Goal: Task Accomplishment & Management: Manage account settings

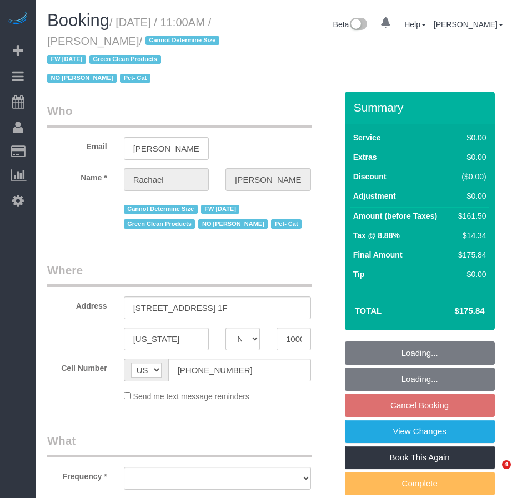
select select "NY"
select select "2"
select select "number:89"
select select "number:90"
select select "number:14"
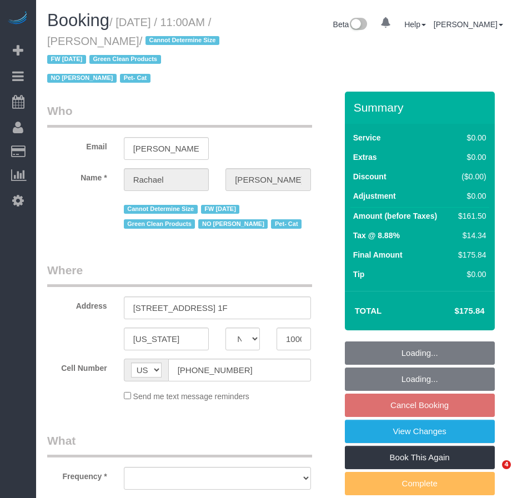
select select "number:5"
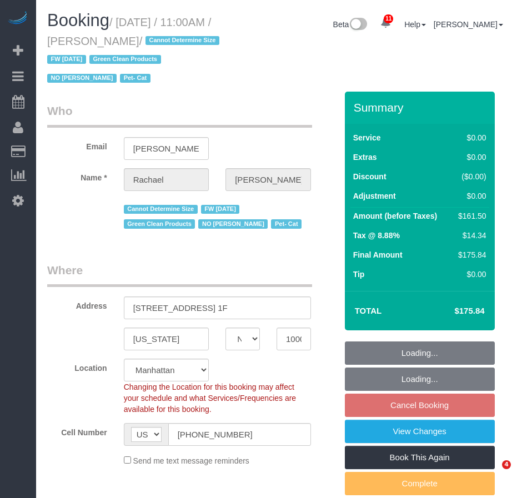
select select "string:stripe-pm_1NoShw4VGloSiKo7y0svge8q"
select select "object:985"
select select "spot4"
select select "2"
select select "object:1418"
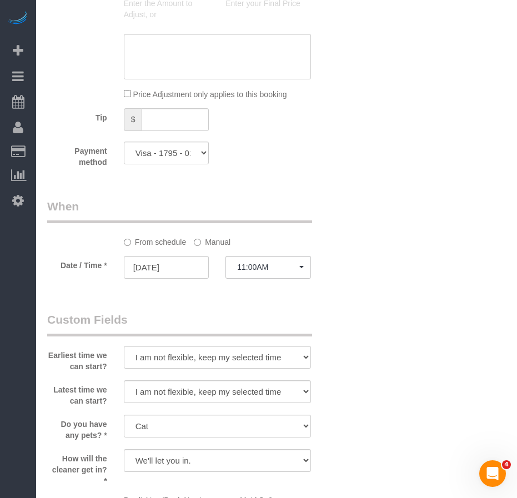
scroll to position [1054, 0]
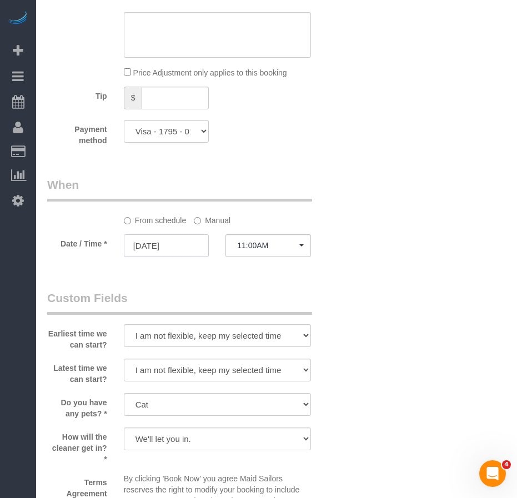
click at [183, 246] on input "[DATE]" at bounding box center [166, 245] width 85 height 23
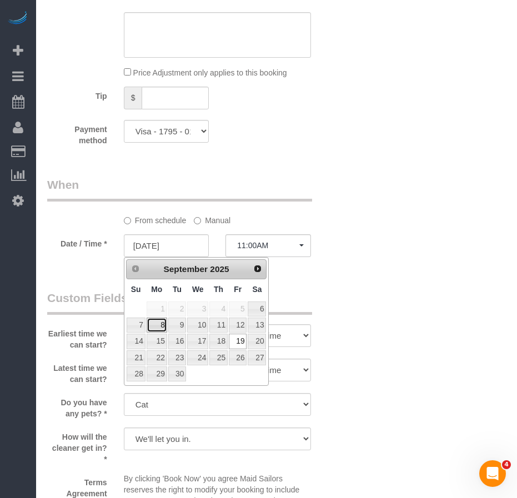
click at [160, 326] on link "8" at bounding box center [157, 324] width 21 height 15
type input "[DATE]"
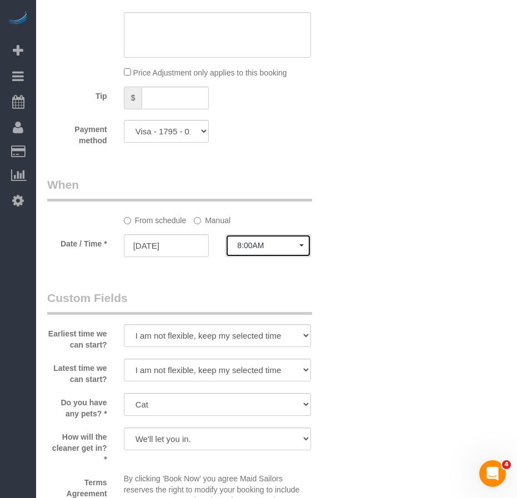
click at [252, 246] on span "8:00AM" at bounding box center [268, 245] width 62 height 9
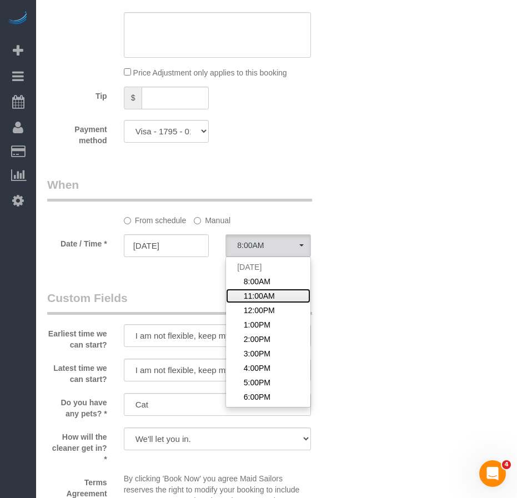
click at [260, 296] on span "11:00AM" at bounding box center [259, 295] width 31 height 11
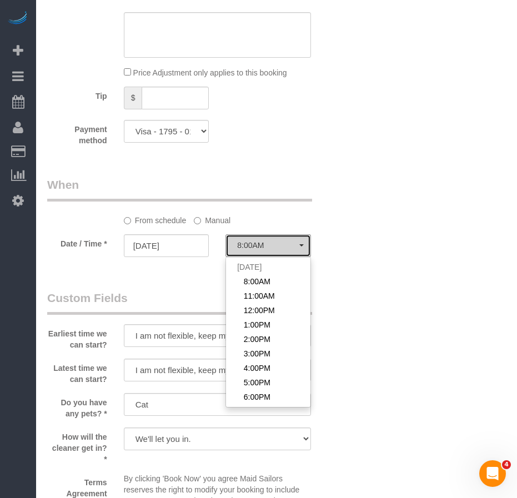
select select "spot58"
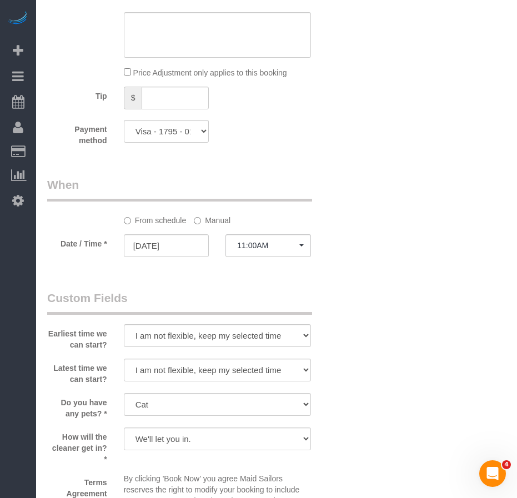
click at [386, 299] on div "Who Email [PERSON_NAME][EMAIL_ADDRESS][PERSON_NAME][DOMAIN_NAME] Name * [GEOGRA…" at bounding box center [276, 16] width 458 height 1958
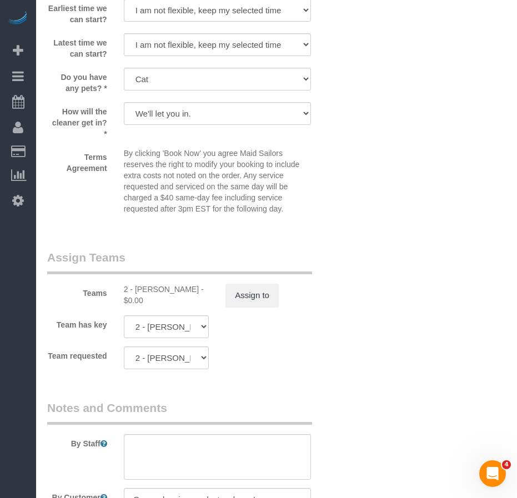
scroll to position [1443, 0]
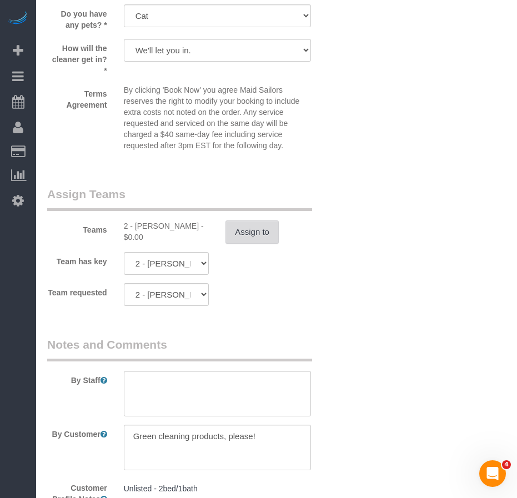
click at [262, 236] on button "Assign to" at bounding box center [251, 231] width 53 height 23
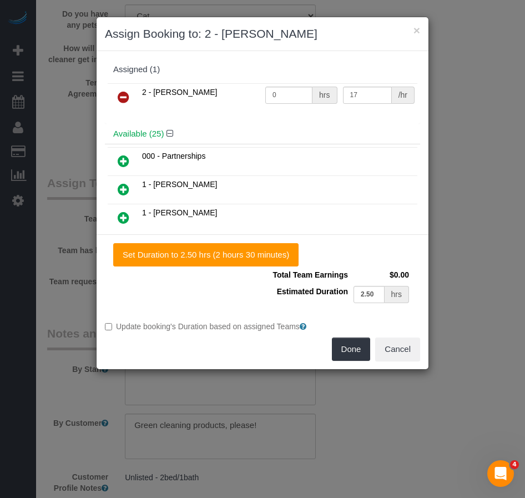
click at [128, 96] on icon at bounding box center [124, 96] width 12 height 13
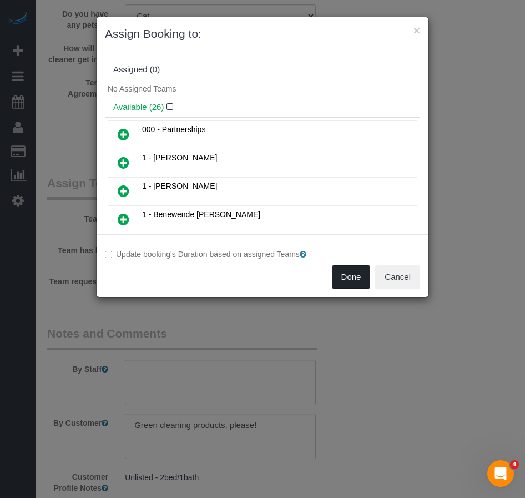
click at [343, 280] on button "Done" at bounding box center [351, 276] width 39 height 23
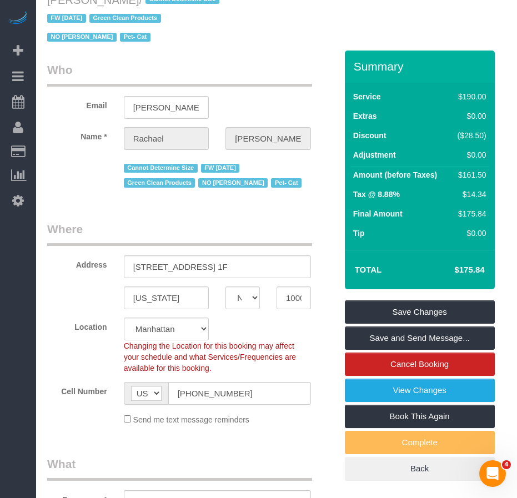
scroll to position [0, 0]
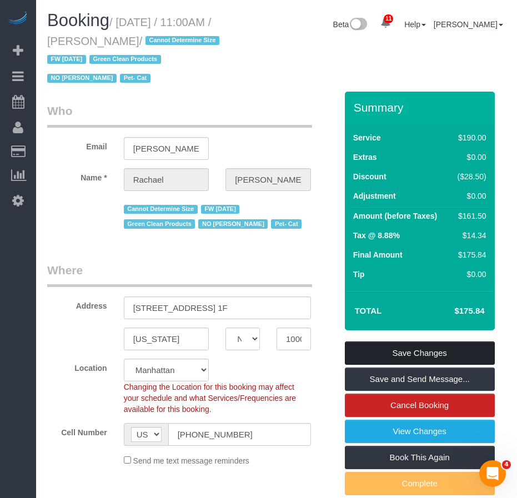
drag, startPoint x: 390, startPoint y: 348, endPoint x: 372, endPoint y: 339, distance: 19.9
click at [390, 348] on link "Save Changes" at bounding box center [420, 352] width 150 height 23
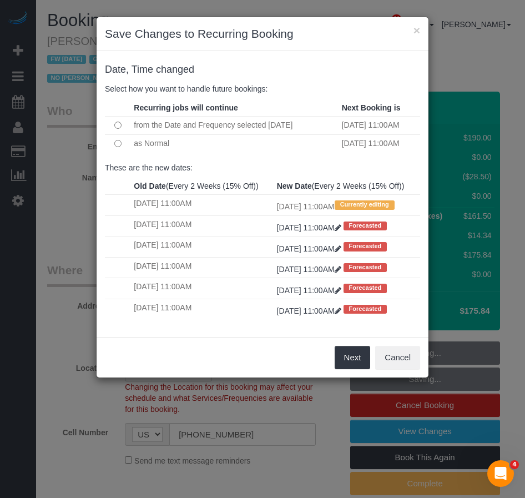
click at [223, 377] on div "Next Cancel" at bounding box center [263, 357] width 332 height 41
click at [349, 369] on button "Next" at bounding box center [353, 357] width 36 height 23
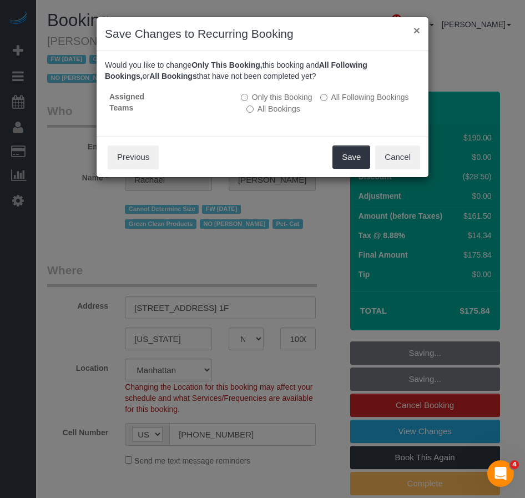
click at [415, 32] on button "×" at bounding box center [416, 30] width 7 height 12
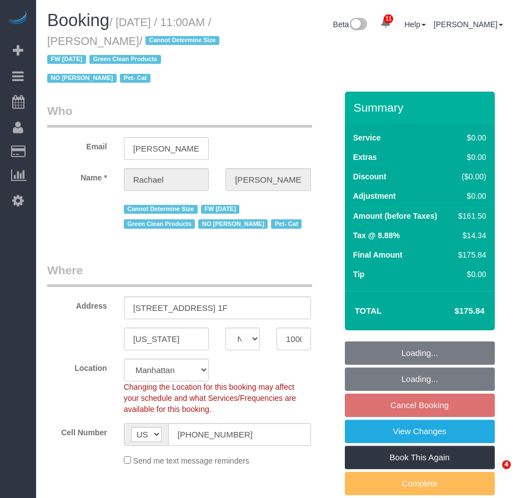
select select "NY"
select select "number:89"
select select "number:90"
select select "number:14"
select select "number:5"
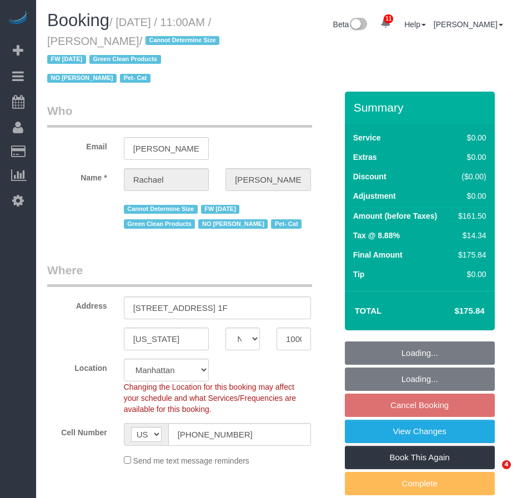
select select "object:989"
select select "string:stripe-pm_1NoShw4VGloSiKo7y0svge8q"
select select "spot4"
select select "2"
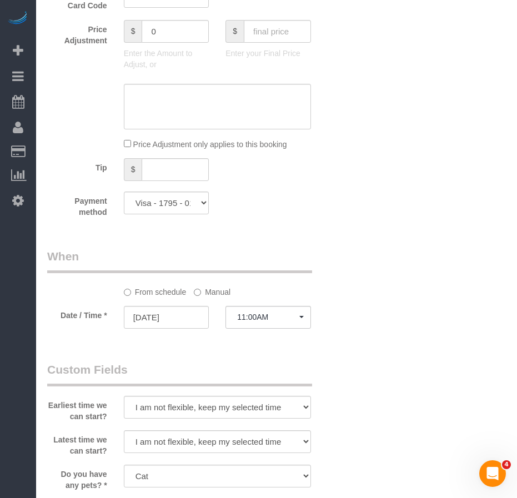
scroll to position [999, 0]
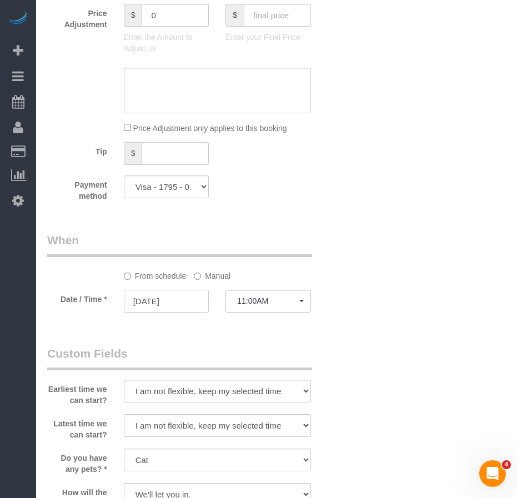
click at [169, 305] on input "[DATE]" at bounding box center [166, 301] width 85 height 23
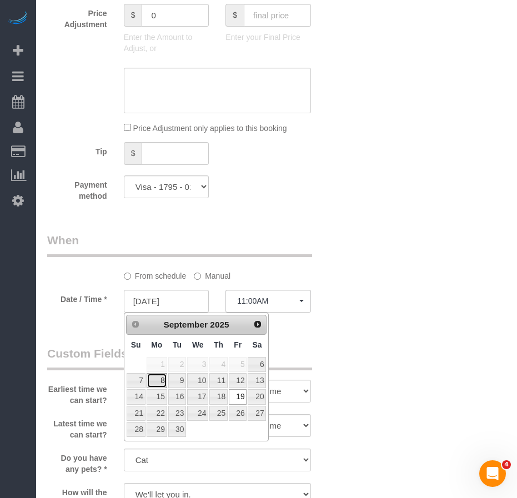
click at [160, 379] on link "8" at bounding box center [157, 380] width 21 height 15
type input "[DATE]"
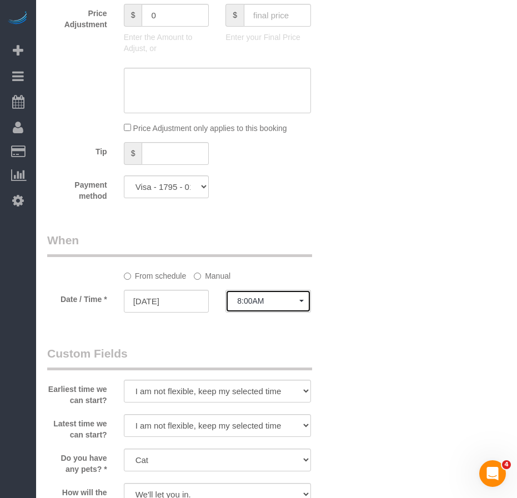
click at [256, 302] on span "8:00AM" at bounding box center [268, 300] width 62 height 9
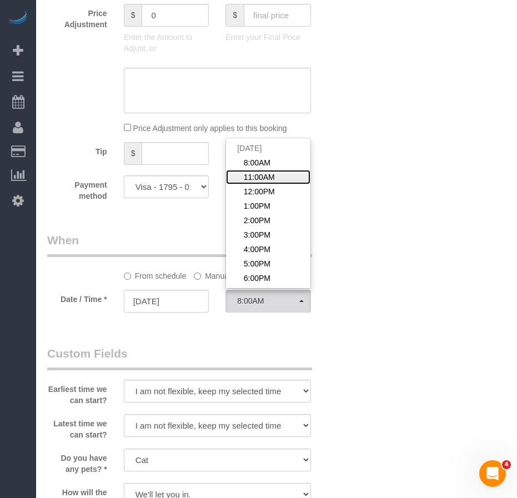
click at [270, 178] on span "11:00AM" at bounding box center [259, 176] width 31 height 11
select select "spot58"
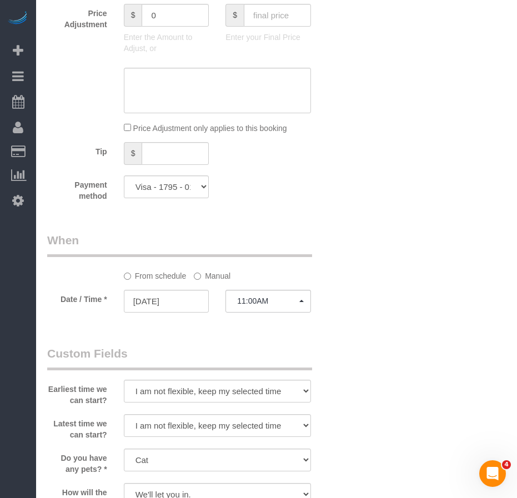
click at [351, 340] on div "Who Email [PERSON_NAME][EMAIL_ADDRESS][PERSON_NAME][DOMAIN_NAME] Name * [GEOGRA…" at bounding box center [276, 72] width 458 height 1958
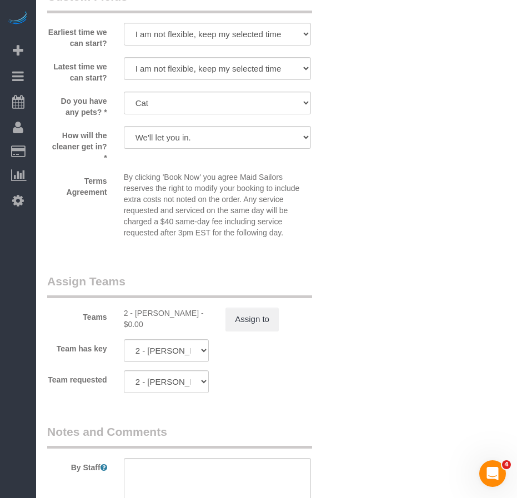
scroll to position [1498, 0]
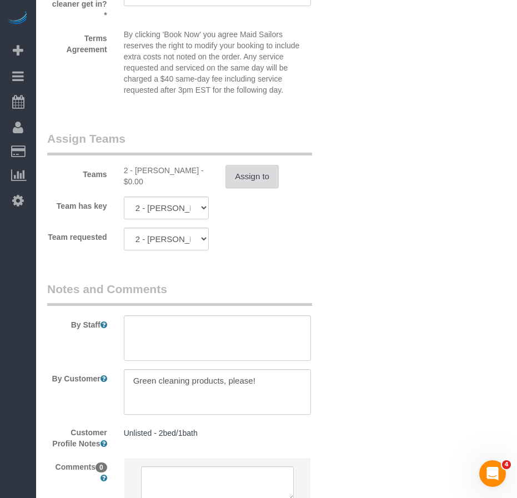
click at [250, 178] on button "Assign to" at bounding box center [251, 176] width 53 height 23
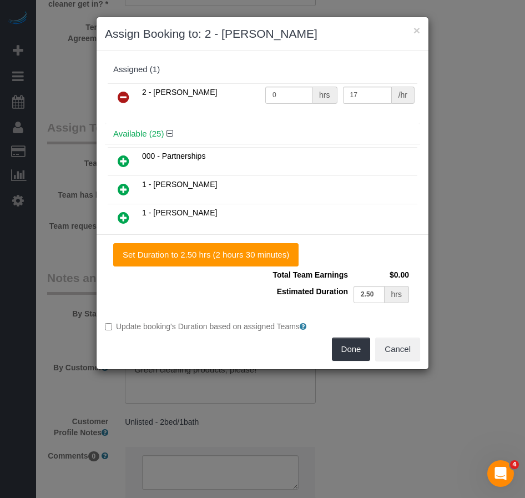
click at [126, 98] on icon at bounding box center [124, 96] width 12 height 13
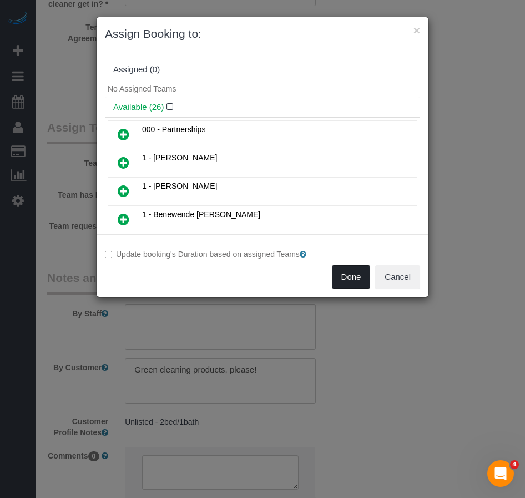
click at [346, 277] on button "Done" at bounding box center [351, 276] width 39 height 23
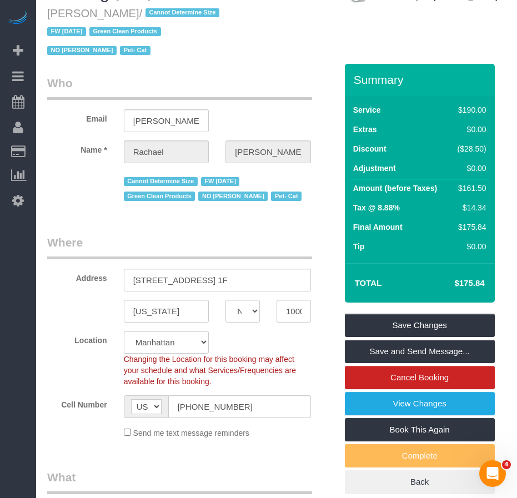
scroll to position [0, 0]
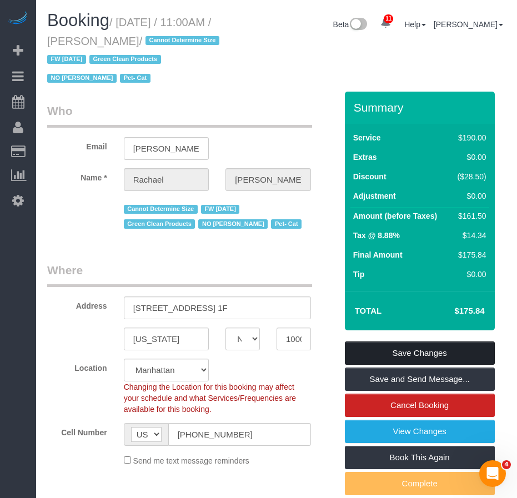
click at [418, 352] on link "Save Changes" at bounding box center [420, 352] width 150 height 23
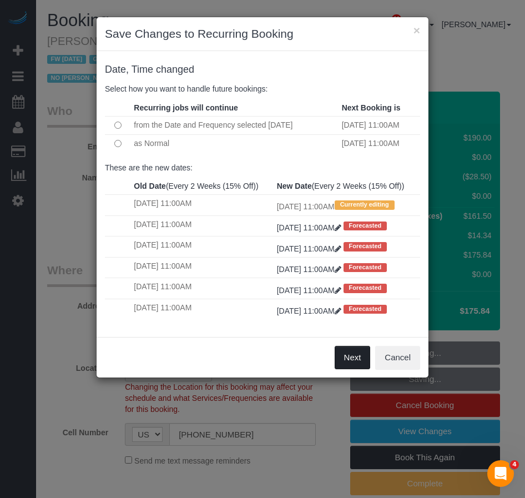
click at [351, 369] on button "Next" at bounding box center [353, 357] width 36 height 23
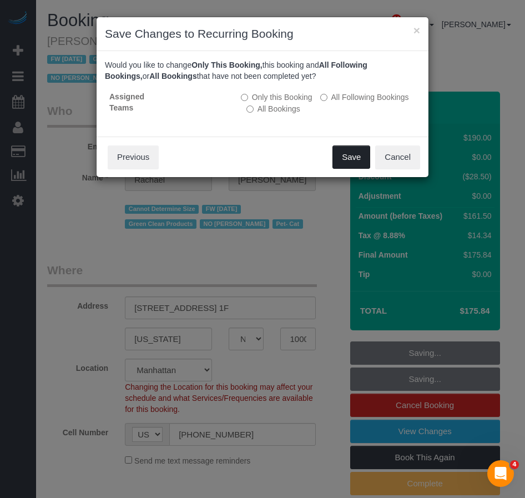
click at [350, 160] on button "Save" at bounding box center [351, 156] width 38 height 23
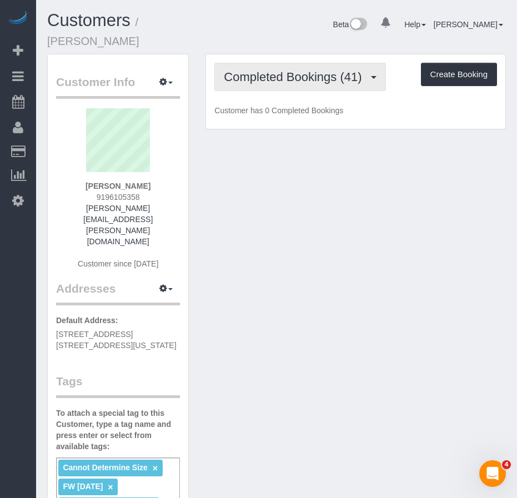
click at [261, 70] on span "Completed Bookings (41)" at bounding box center [295, 77] width 143 height 14
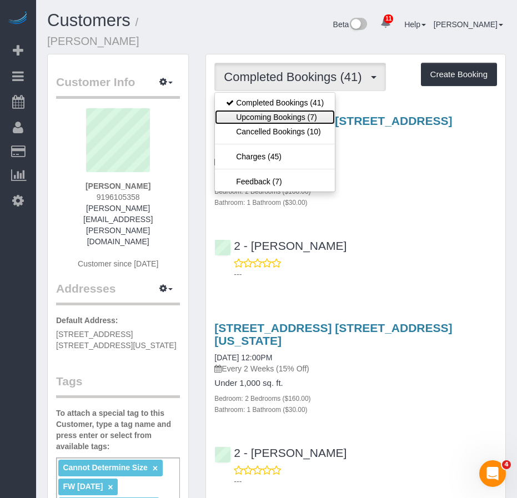
click at [258, 110] on link "Upcoming Bookings (7)" at bounding box center [275, 117] width 120 height 14
